Goal: Task Accomplishment & Management: Use online tool/utility

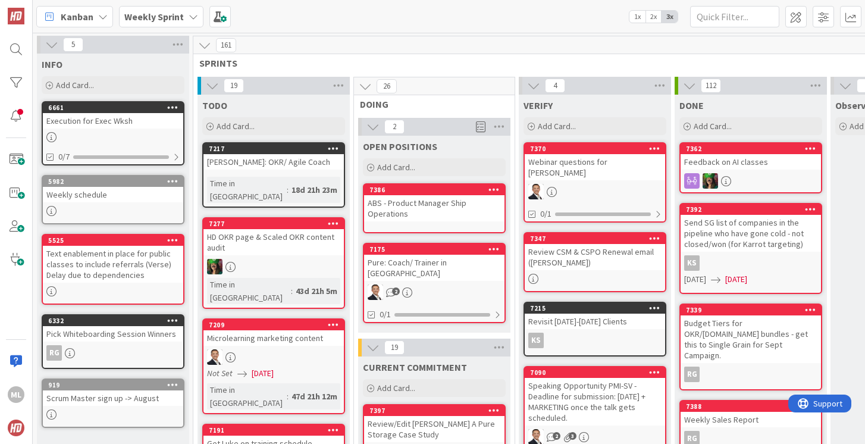
click at [147, 12] on b "Weekly Sprint" at bounding box center [153, 17] width 59 height 12
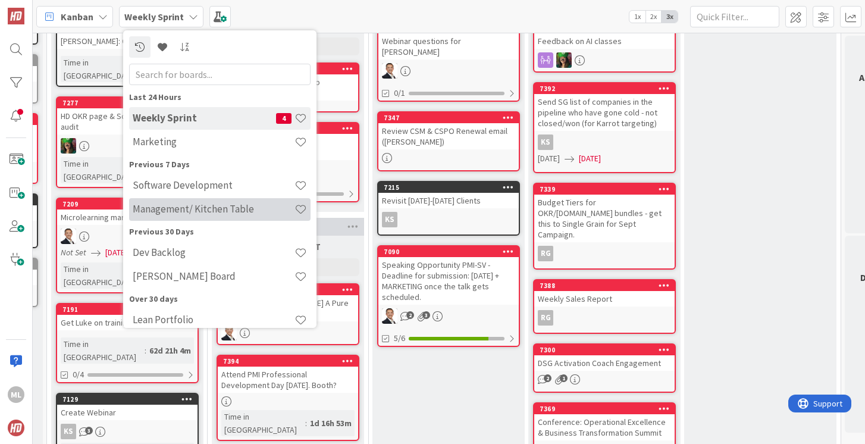
click at [155, 211] on h4 "Management/ Kitchen Table" at bounding box center [214, 209] width 162 height 12
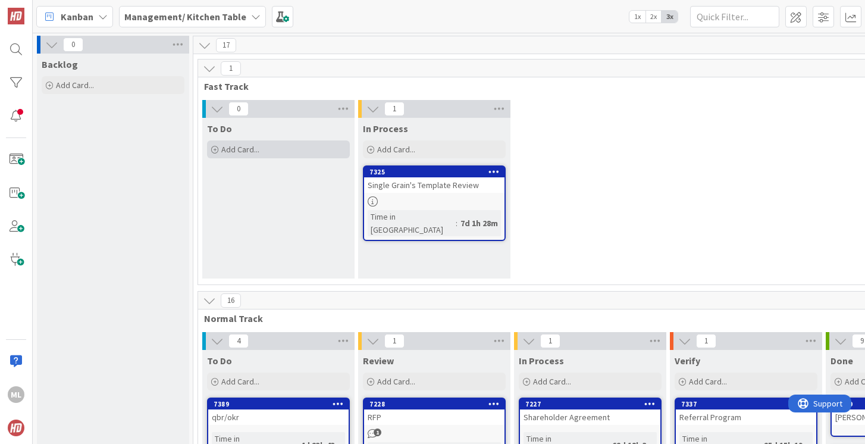
click at [259, 152] on span "Add Card..." at bounding box center [240, 149] width 38 height 11
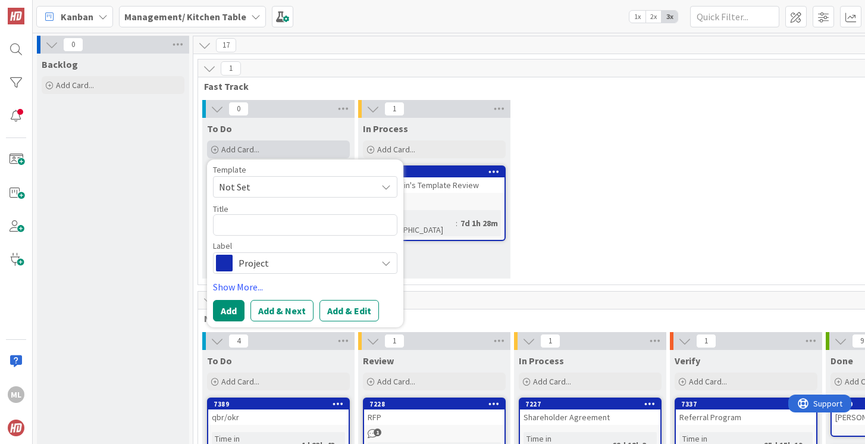
type textarea "x"
type textarea "S"
type textarea "x"
type textarea "Se"
type textarea "x"
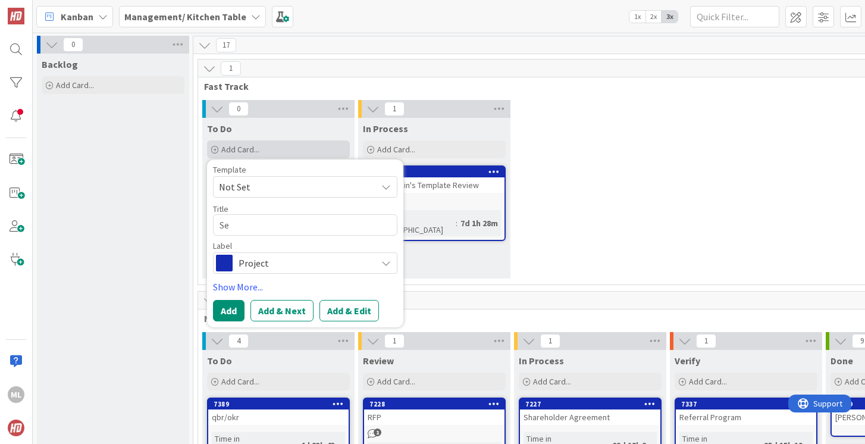
type textarea "Sep"
type textarea "x"
type textarea "Sept"
type textarea "x"
type textarea "Septe"
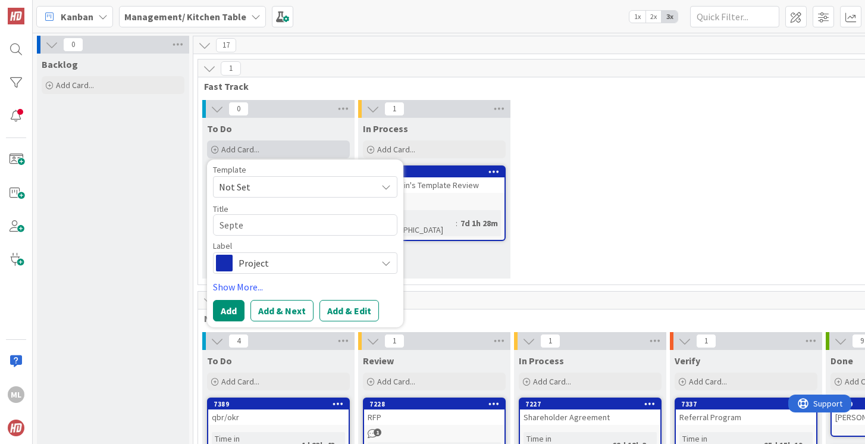
type textarea "x"
type textarea "Septem"
type textarea "x"
type textarea "Septemb"
type textarea "x"
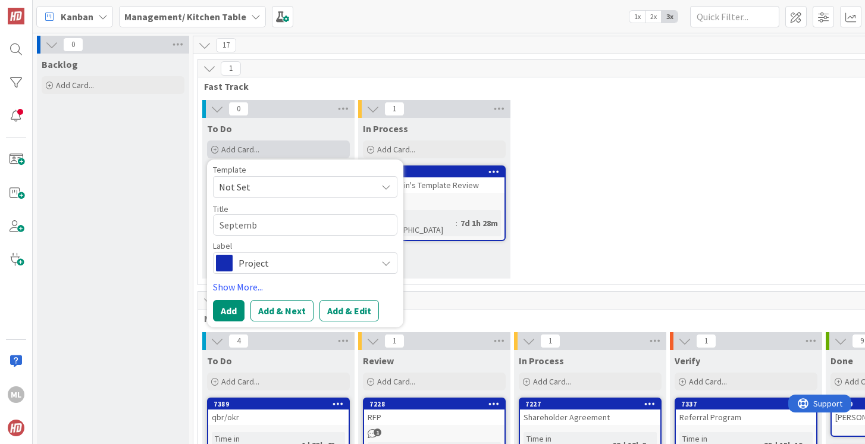
type textarea "Septembe"
type textarea "x"
type textarea "September"
type textarea "x"
type textarea "September"
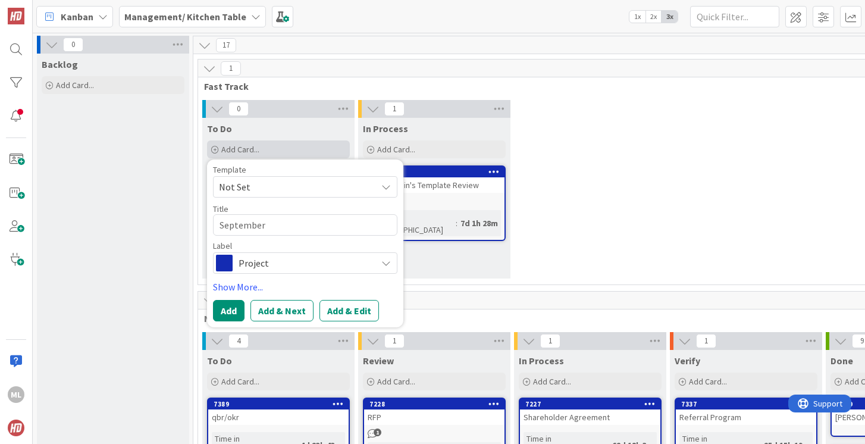
type textarea "x"
type textarea "September S"
type textarea "x"
type textarea "September So"
type textarea "x"
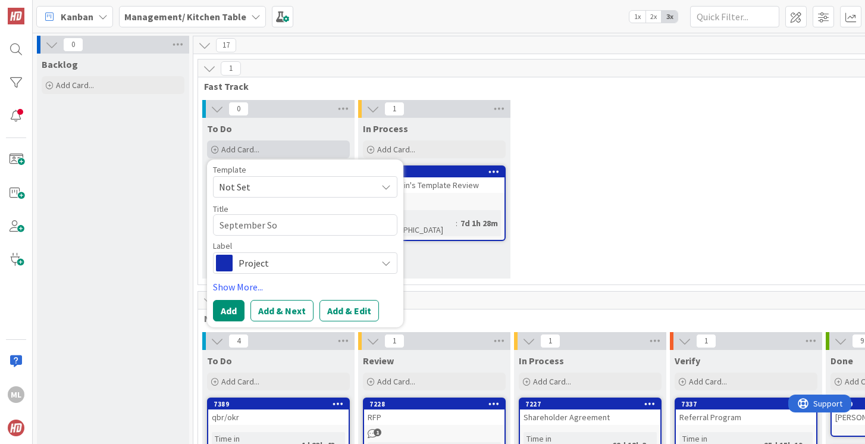
type textarea "September Soc"
type textarea "x"
type textarea "September Soci"
type textarea "x"
type textarea "September [PERSON_NAME]"
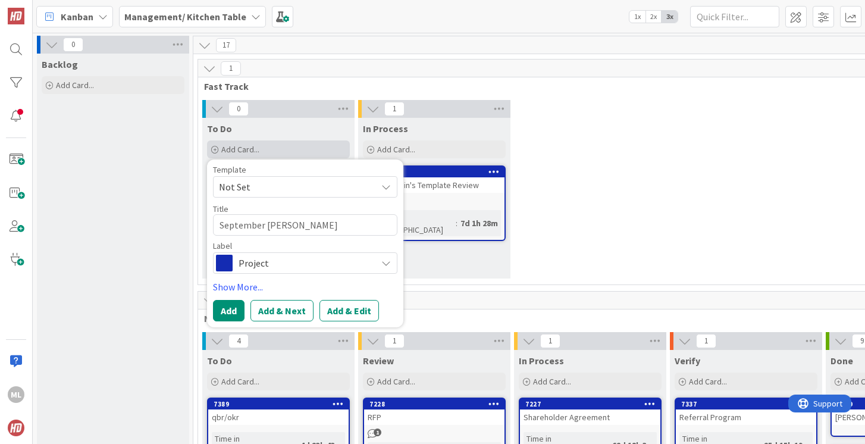
type textarea "x"
type textarea "September Social"
click at [228, 313] on button "Add" at bounding box center [229, 310] width 32 height 21
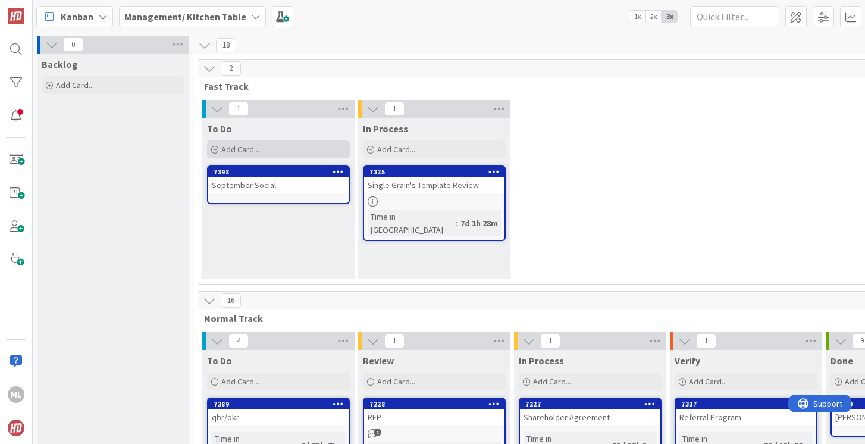
click at [245, 148] on span "Add Card..." at bounding box center [240, 149] width 38 height 11
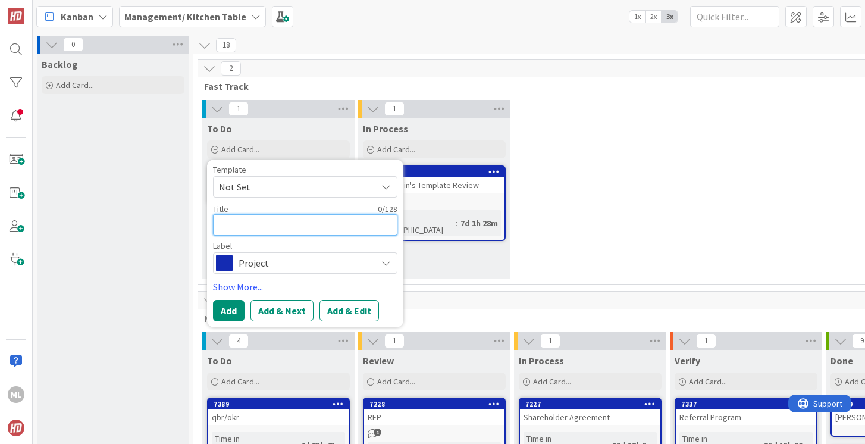
type textarea "x"
type textarea "S"
type textarea "x"
type textarea "SG"
type textarea "x"
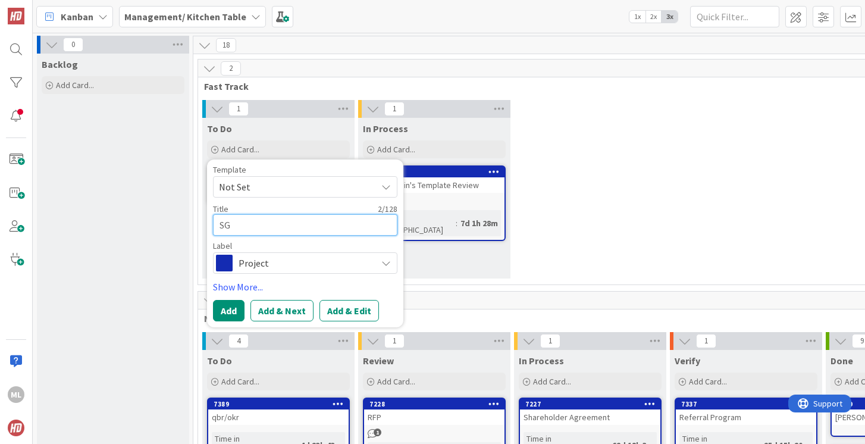
type textarea "SG"
type textarea "x"
type textarea "SG C"
type textarea "x"
type textarea "SG Ca"
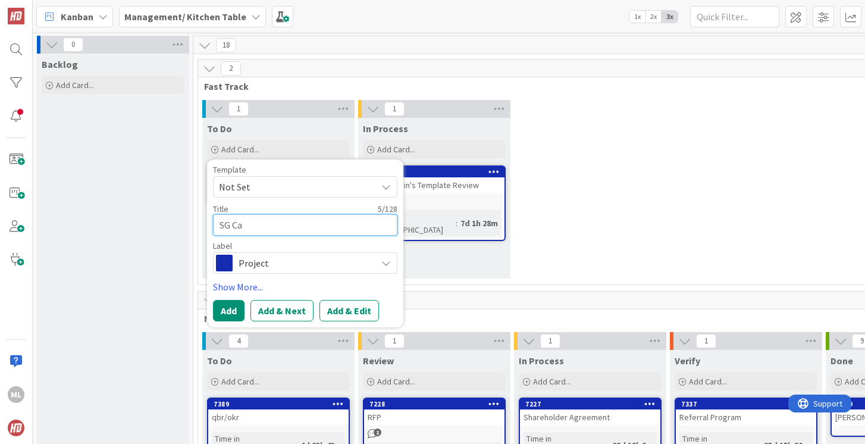
type textarea "x"
type textarea "SG Cas"
type textarea "x"
type textarea "SG Case"
type textarea "x"
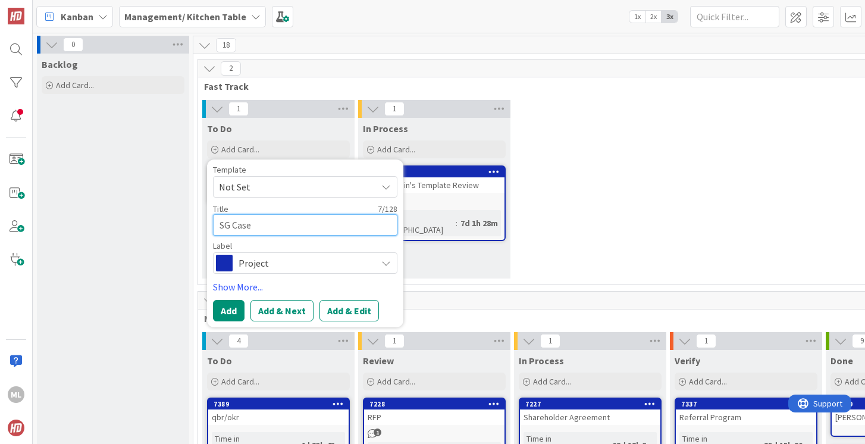
type textarea "SG Case"
type textarea "x"
type textarea "SG Case S"
type textarea "x"
type textarea "SG Case St"
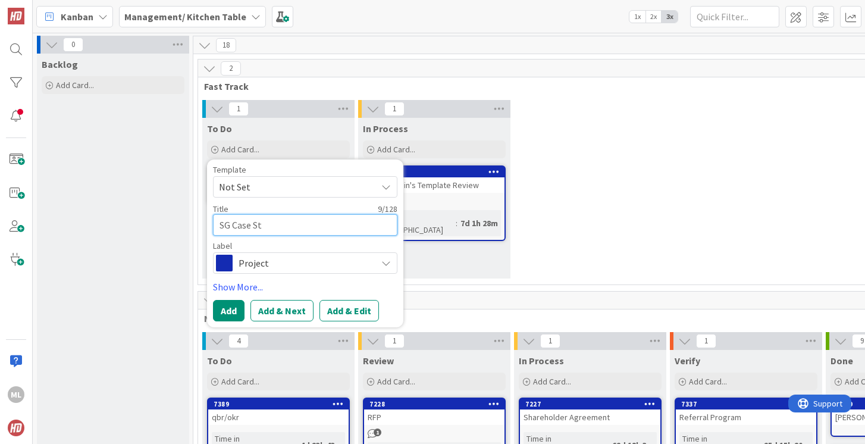
type textarea "x"
type textarea "SG Case Stu"
type textarea "x"
type textarea "SG Case Stud"
type textarea "x"
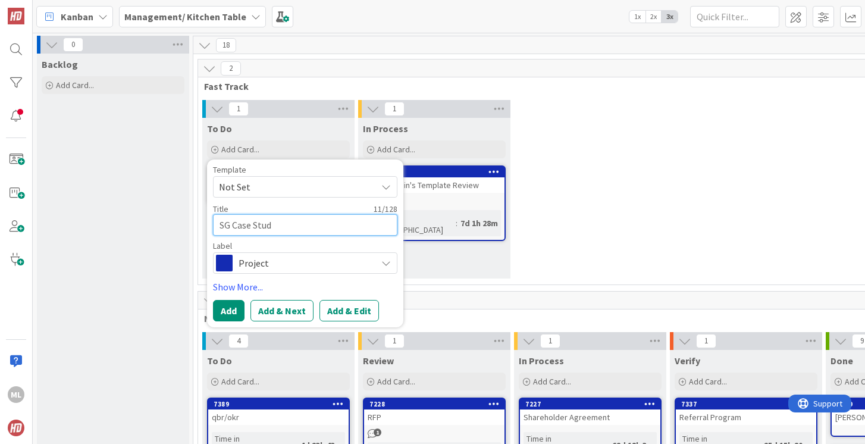
type textarea "SG Case Study"
type textarea "x"
type textarea "C"
type textarea "x"
type textarea "Ca"
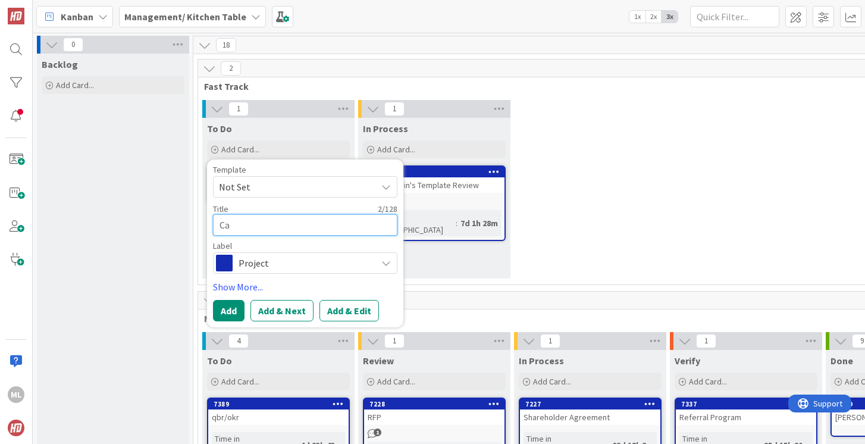
type textarea "x"
type textarea "Cas"
type textarea "x"
type textarea "Case"
type textarea "x"
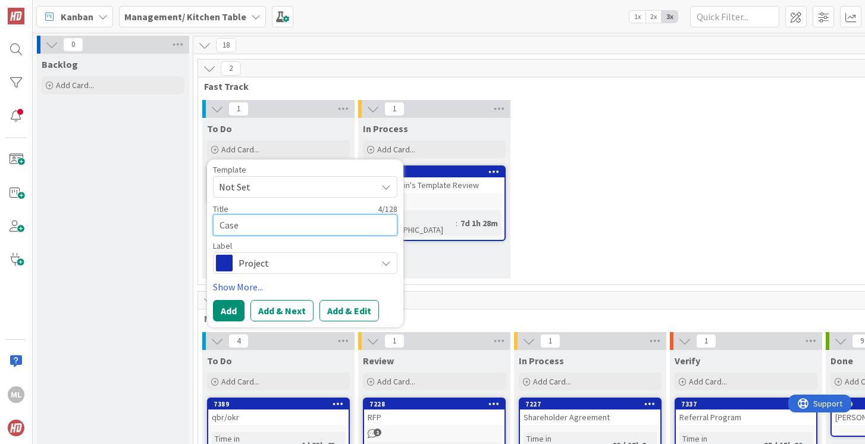
type textarea "Case"
type textarea "x"
type textarea "Case S"
type textarea "x"
type textarea "Case St"
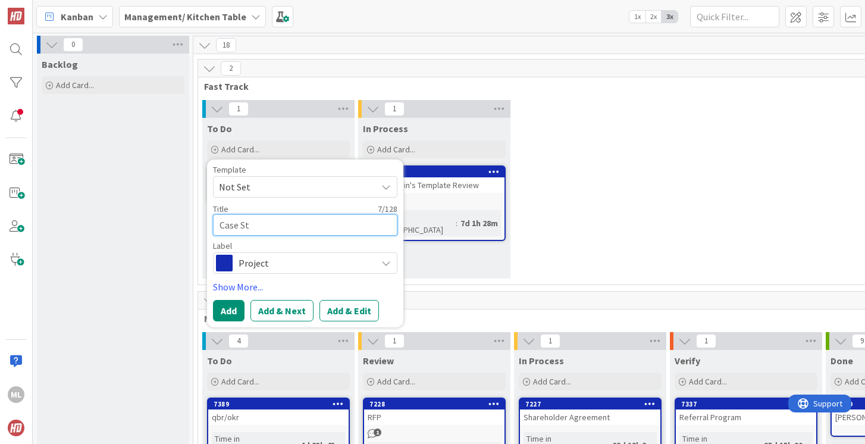
type textarea "x"
type textarea "Case Stu"
type textarea "x"
type textarea "Case Stud"
type textarea "x"
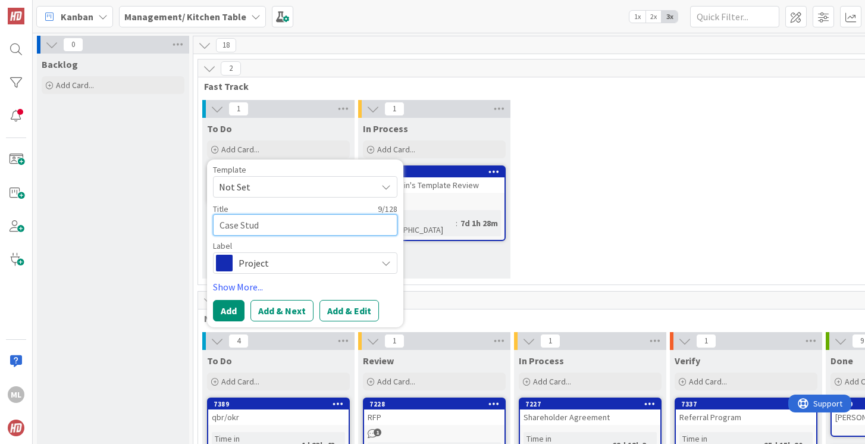
type textarea "Case Study"
type textarea "x"
type textarea "Case Study"
type textarea "x"
type textarea "Case Study -"
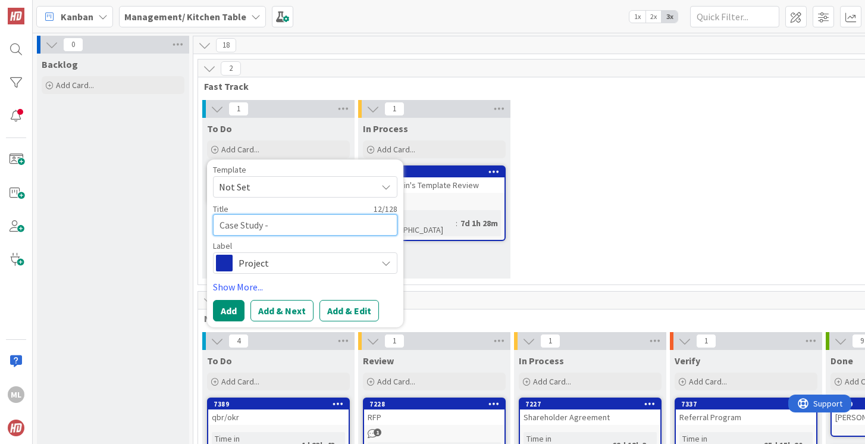
type textarea "x"
type textarea "Case Study -"
type textarea "x"
type textarea "Case Study - f"
type textarea "x"
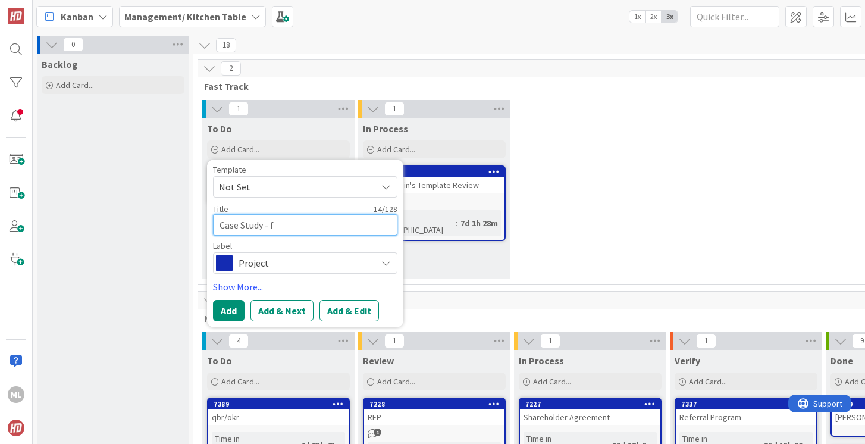
type textarea "Case Study - fi"
type textarea "x"
type textarea "Case Study - fin"
type textarea "x"
type textarea "Case Study - fina"
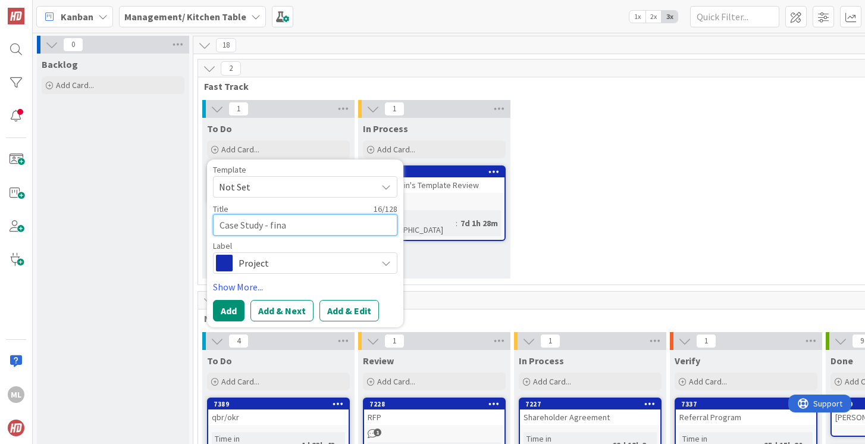
type textarea "x"
type textarea "Case Study - final"
type textarea "x"
type textarea "Case Study - finali"
type textarea "x"
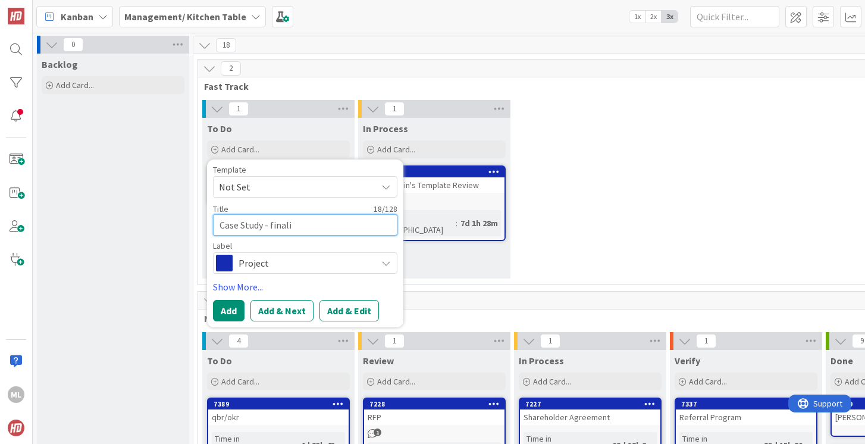
type textarea "Case Study - finaliz"
type textarea "x"
type textarea "Case Study - finalize"
type textarea "x"
type textarea "Case Study - finalize"
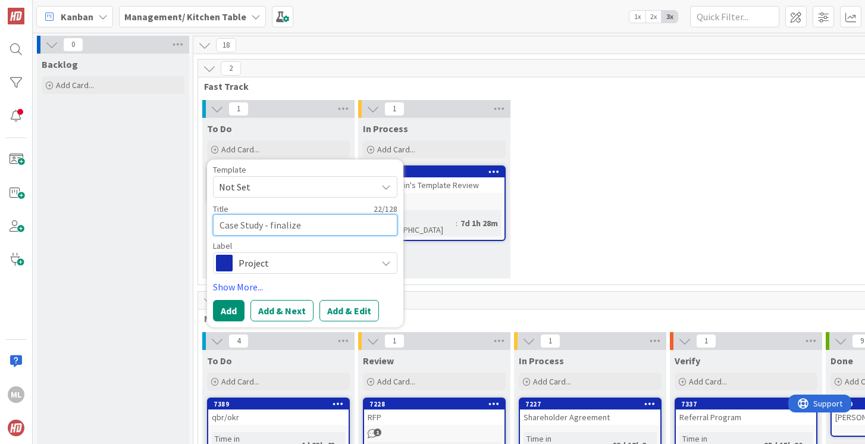
type textarea "x"
type textarea "Case Study - finalize :"
type textarea "x"
type textarea "Case Study - finalize"
click at [237, 311] on button "Add" at bounding box center [229, 310] width 32 height 21
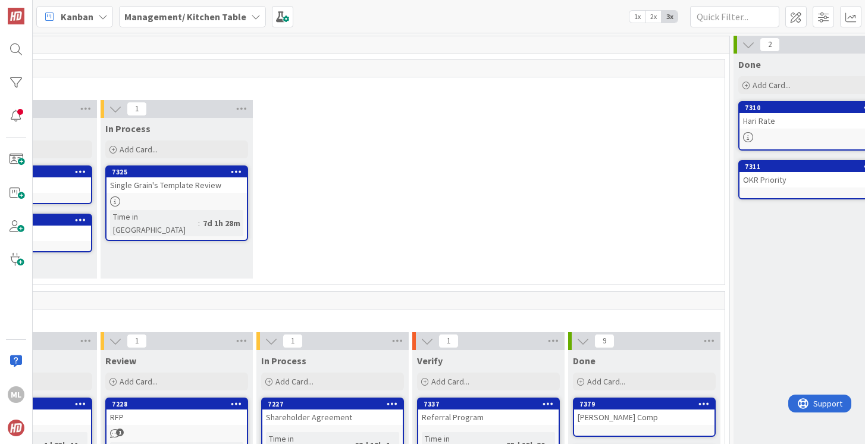
scroll to position [0, 258]
click at [171, 188] on div "Single Grain's Template Review" at bounding box center [176, 184] width 140 height 15
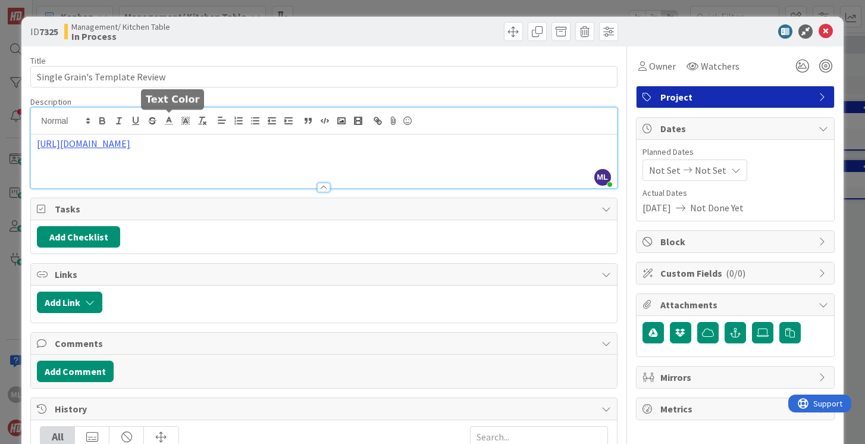
click at [164, 123] on div "ML [PERSON_NAME] just joined [URL][DOMAIN_NAME]" at bounding box center [323, 148] width 585 height 80
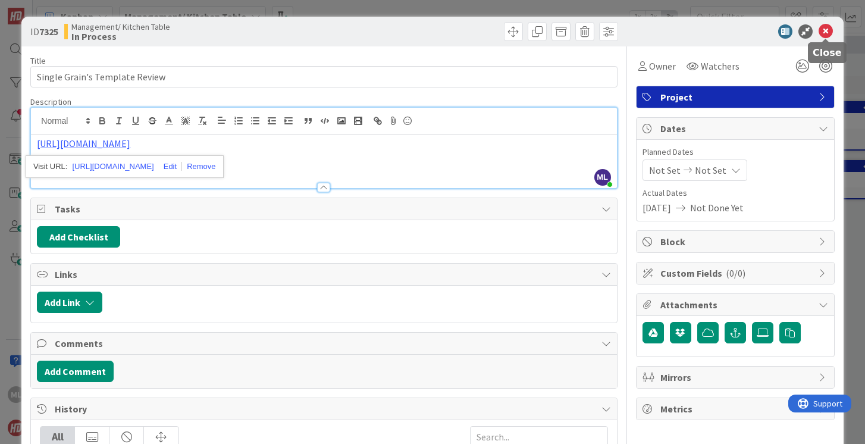
click at [826, 32] on icon at bounding box center [826, 31] width 14 height 14
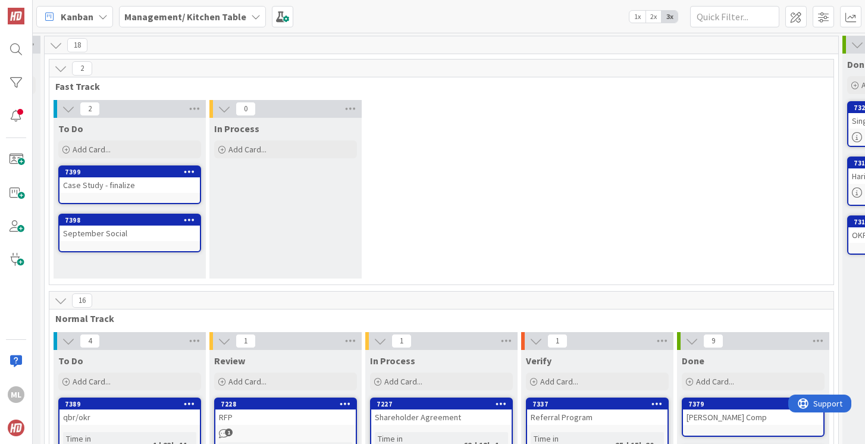
scroll to position [0, 145]
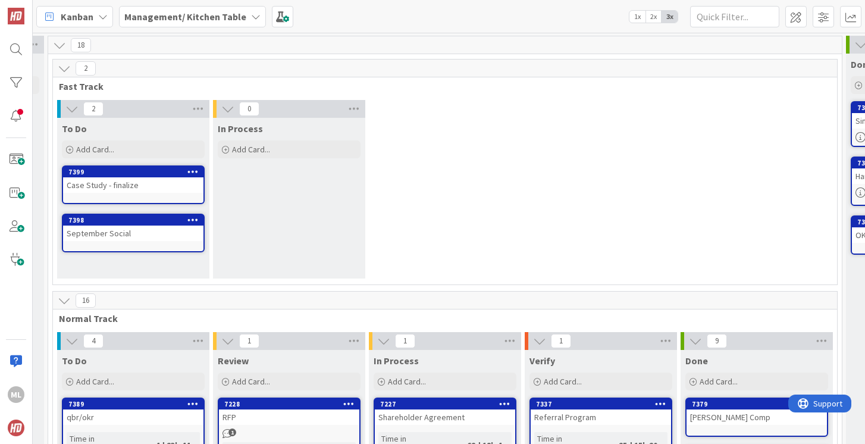
drag, startPoint x: 181, startPoint y: 189, endPoint x: 172, endPoint y: 12, distance: 177.0
